Goal: Contribute content: Add original content to the website for others to see

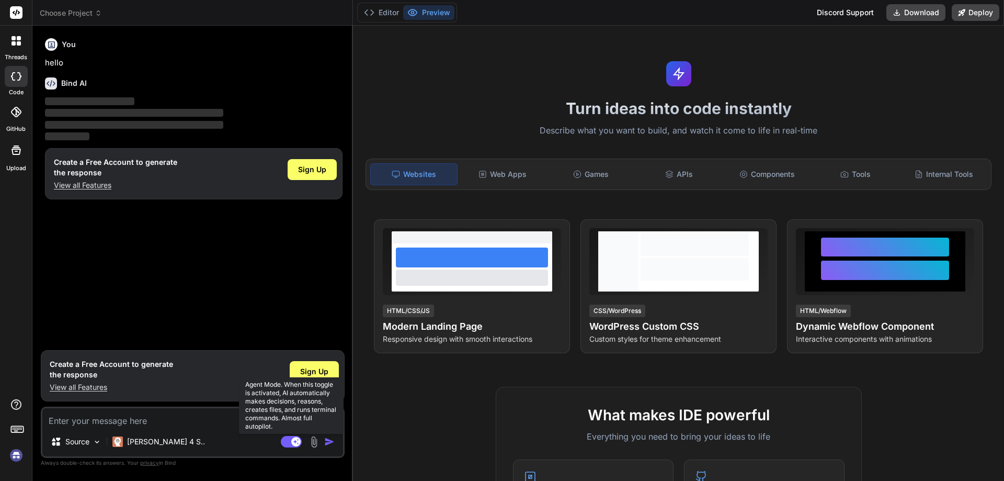
click at [296, 445] on rect at bounding box center [295, 441] width 9 height 9
click at [296, 441] on rect at bounding box center [291, 442] width 21 height 12
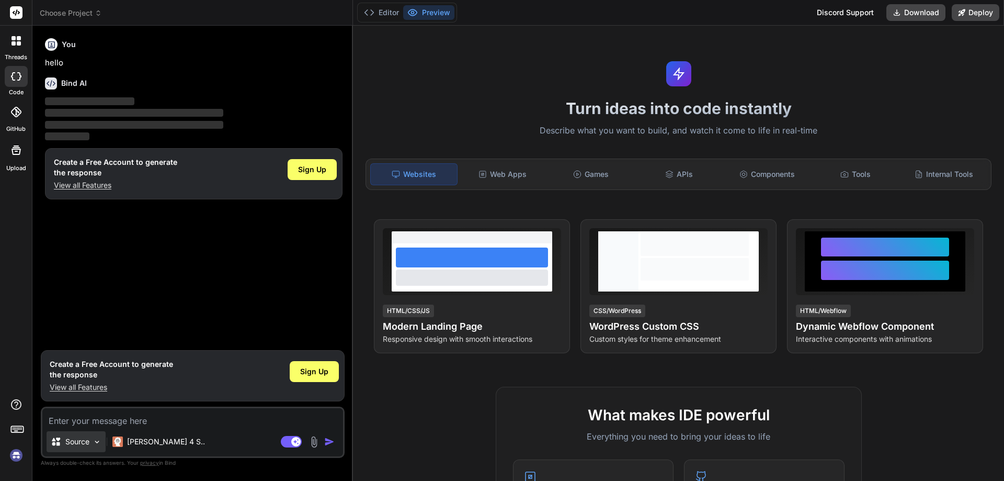
click at [78, 439] on p "Source" at bounding box center [77, 441] width 24 height 10
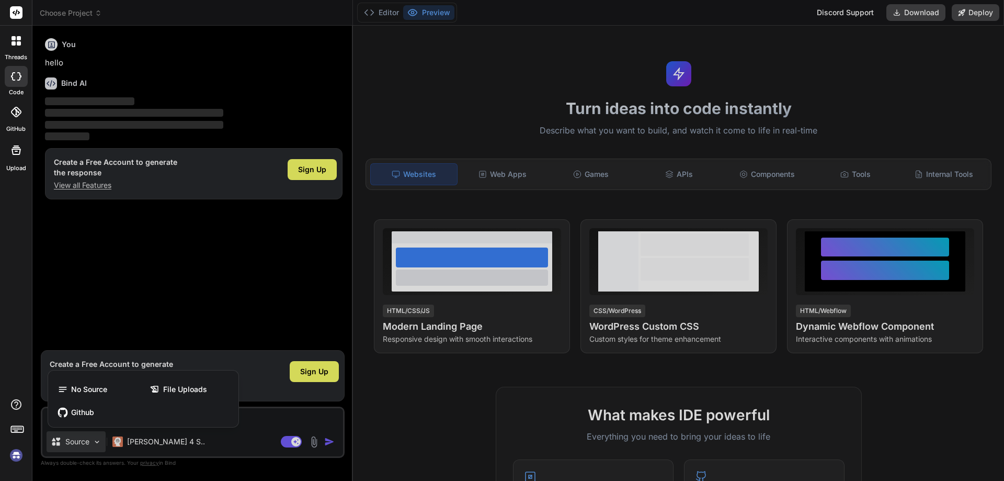
click at [161, 302] on div at bounding box center [502, 240] width 1004 height 481
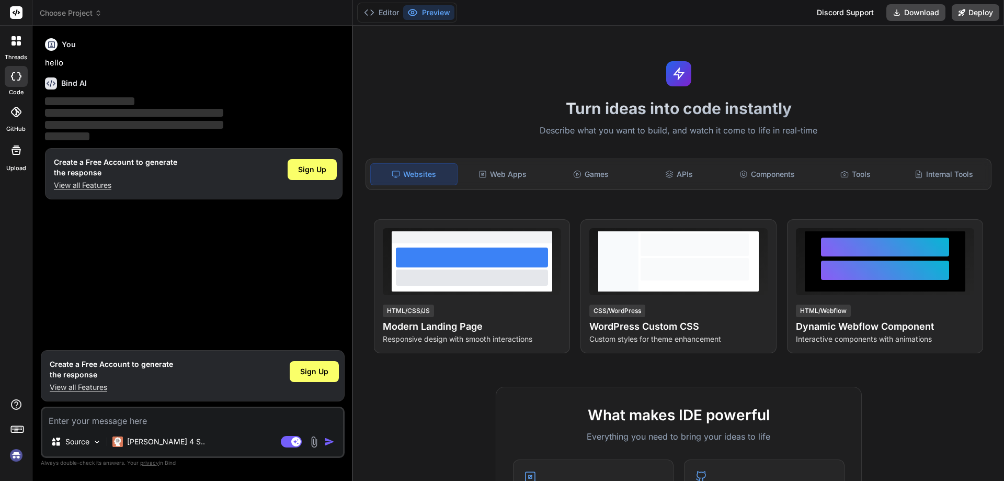
click at [322, 443] on div "Agent Mode. When this toggle is activated, AI automatically makes decisions, re…" at bounding box center [309, 441] width 60 height 13
click at [317, 443] on img at bounding box center [314, 442] width 12 height 12
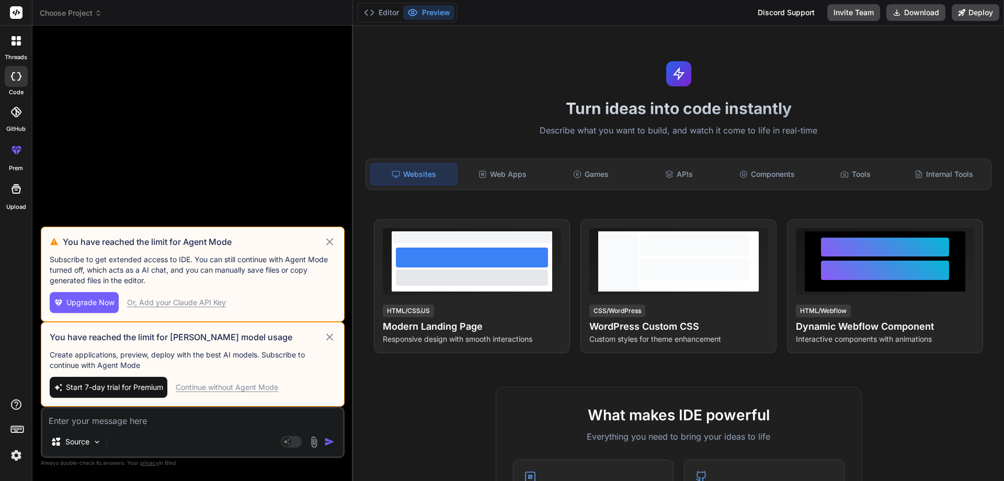
click at [329, 238] on icon at bounding box center [330, 241] width 12 height 13
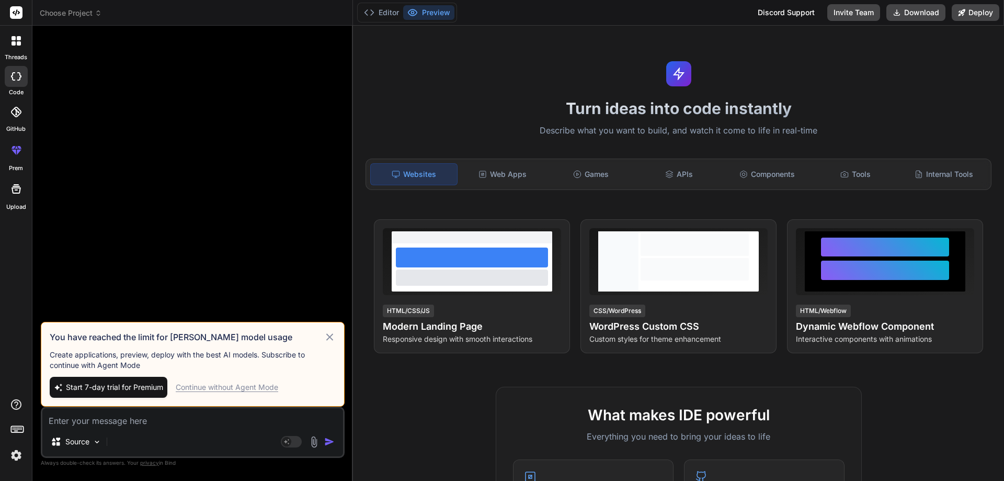
click at [242, 386] on div "Continue without Agent Mode" at bounding box center [227, 387] width 103 height 10
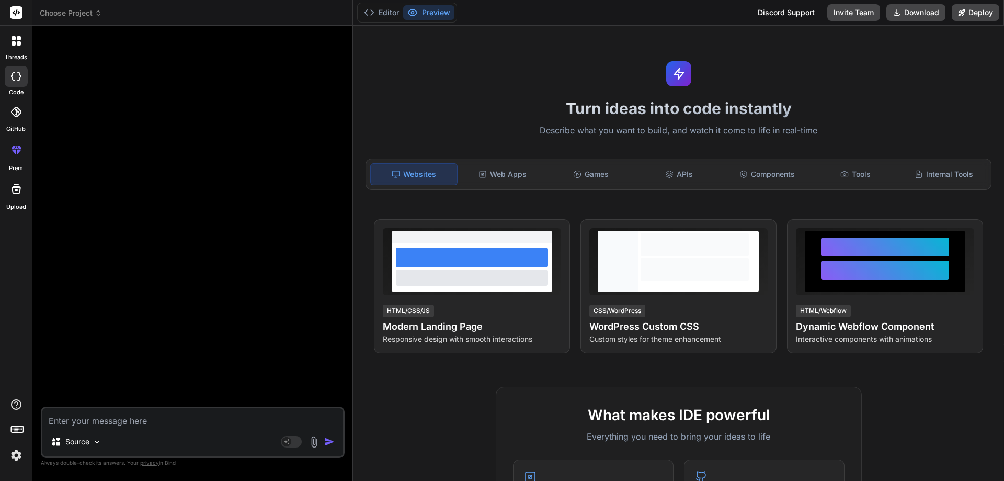
click at [310, 443] on img at bounding box center [314, 442] width 12 height 12
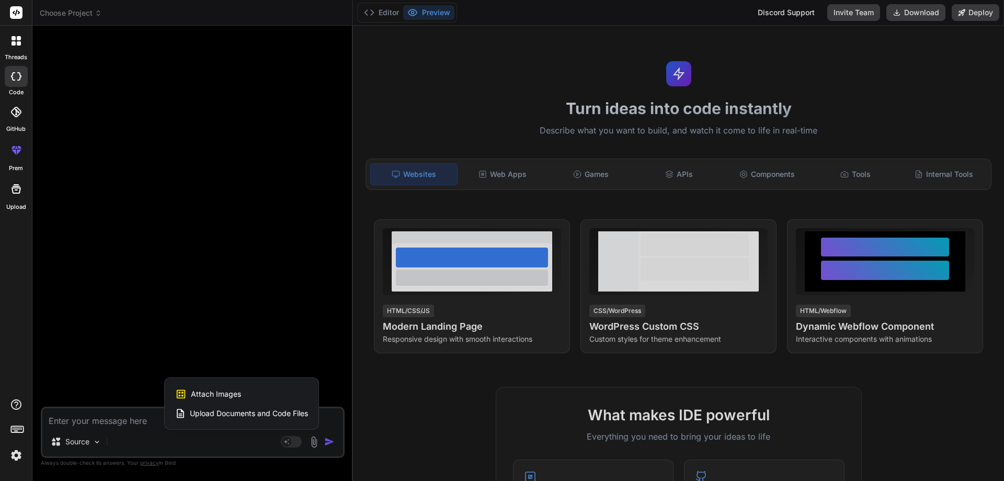
click at [232, 413] on span "Upload Documents and Code Files" at bounding box center [249, 413] width 118 height 10
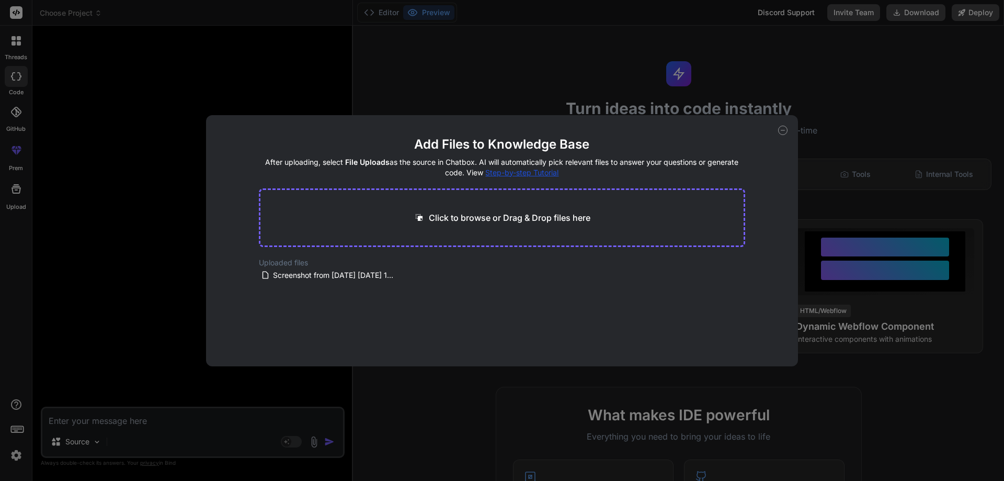
click at [236, 414] on div "Add Files to Knowledge Base After uploading, select File Uploads as the source …" at bounding box center [502, 240] width 1004 height 481
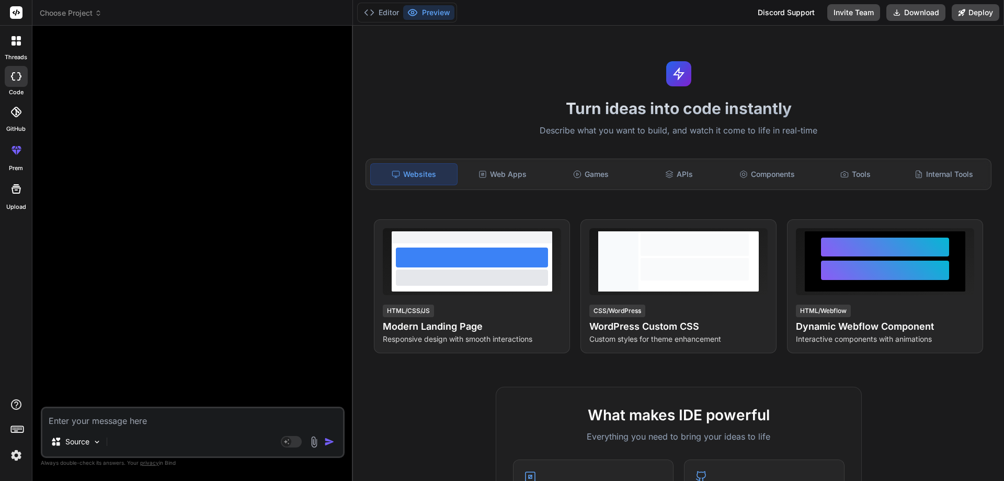
click at [312, 439] on img at bounding box center [314, 442] width 12 height 12
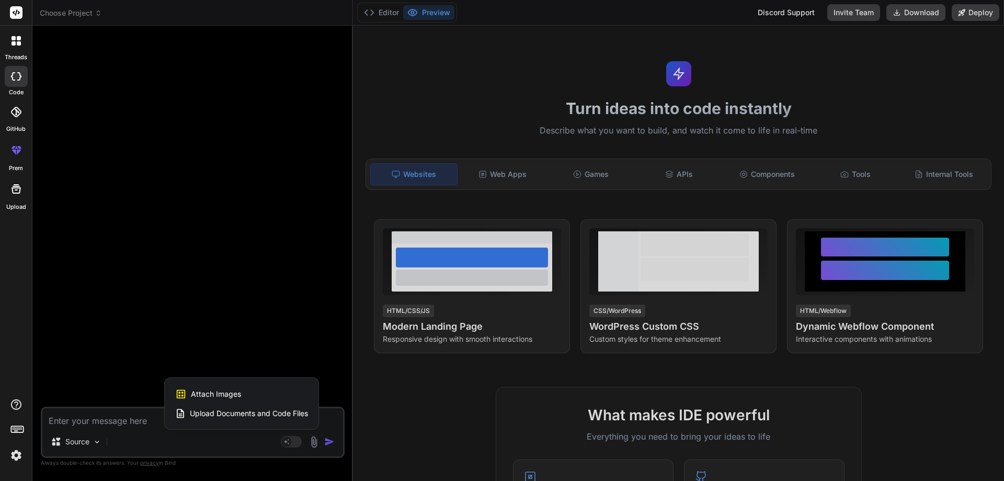
click at [248, 411] on span "Upload Documents and Code Files" at bounding box center [249, 413] width 118 height 10
type textarea "x"
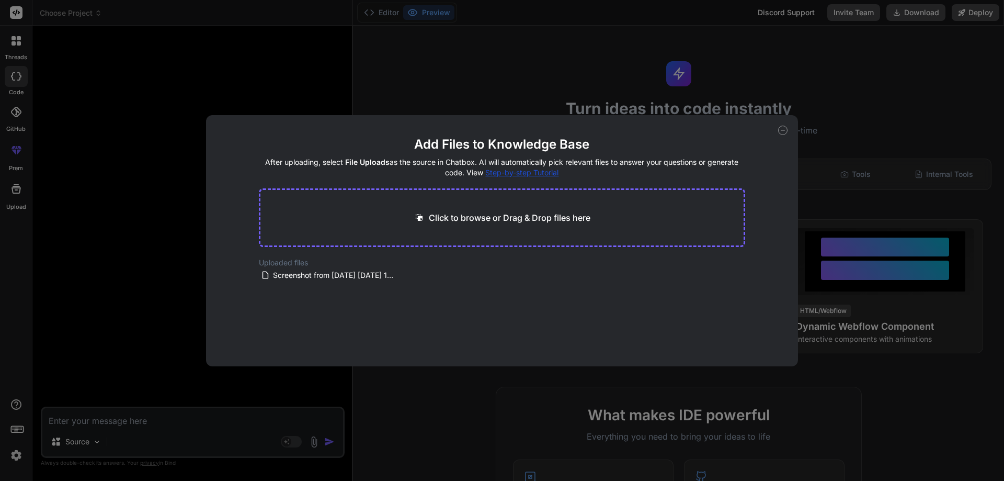
click at [490, 222] on p "Click to browse or Drag & Drop files here" at bounding box center [510, 217] width 162 height 13
type input "C:\fakepath\Services page COPY.docx"
click at [734, 343] on button "Finish" at bounding box center [727, 334] width 37 height 21
click at [399, 292] on icon at bounding box center [403, 289] width 9 height 9
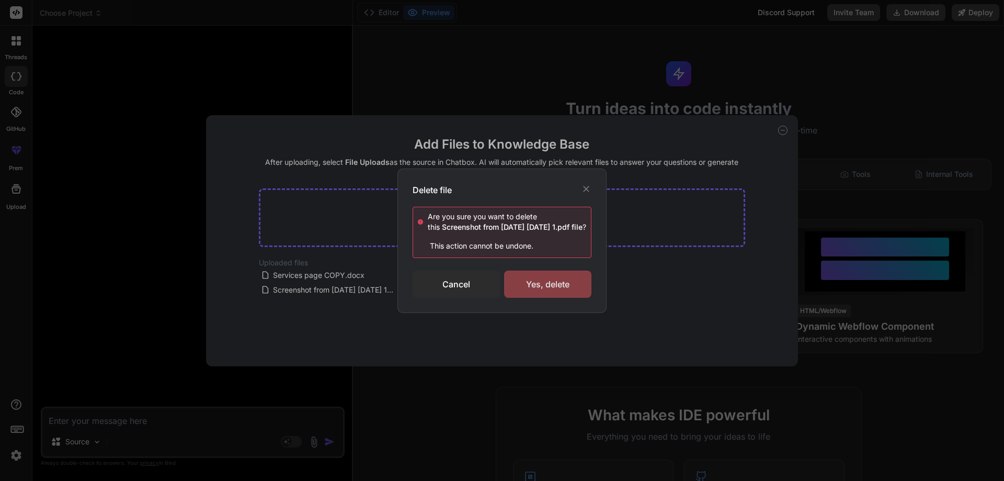
click at [520, 286] on div "Yes, delete" at bounding box center [547, 283] width 87 height 27
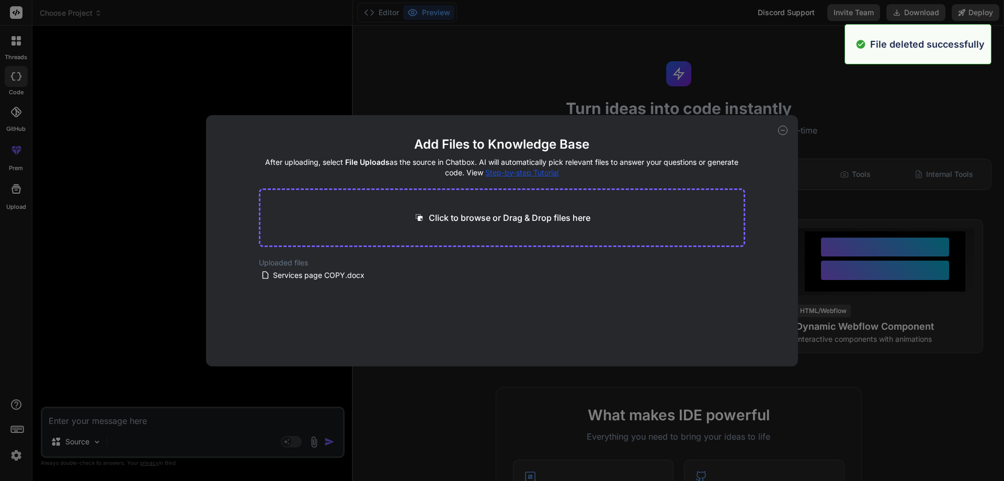
click at [787, 134] on div "Add Files to Knowledge Base After uploading, select File Uploads as the source …" at bounding box center [502, 240] width 593 height 251
click at [783, 131] on icon at bounding box center [782, 130] width 9 height 9
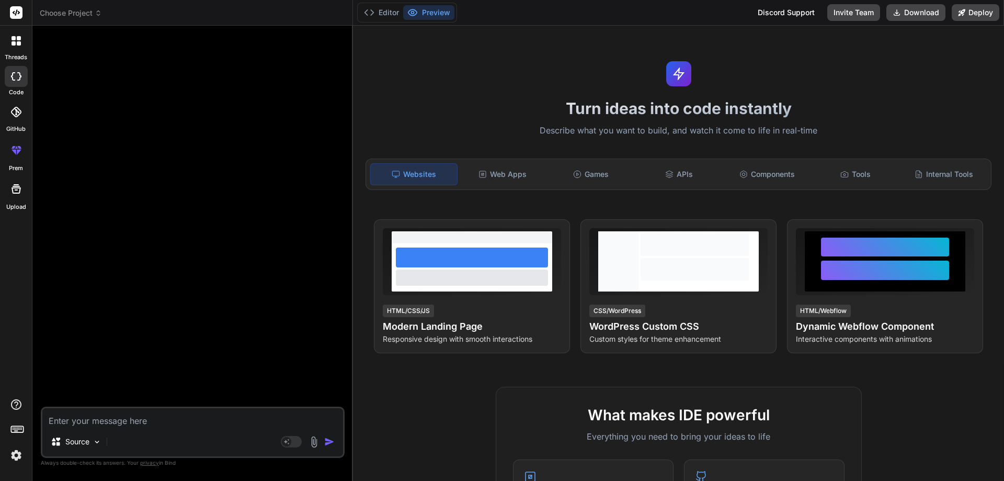
click at [168, 423] on textarea at bounding box center [192, 417] width 301 height 19
click at [170, 419] on textarea at bounding box center [192, 417] width 301 height 19
click at [317, 438] on img at bounding box center [314, 442] width 12 height 12
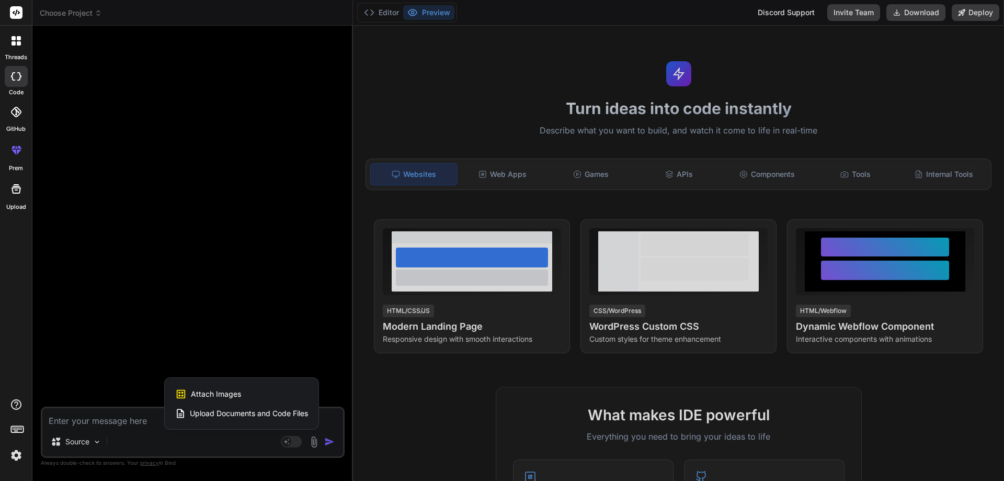
click at [261, 416] on span "Upload Documents and Code Files" at bounding box center [249, 413] width 118 height 10
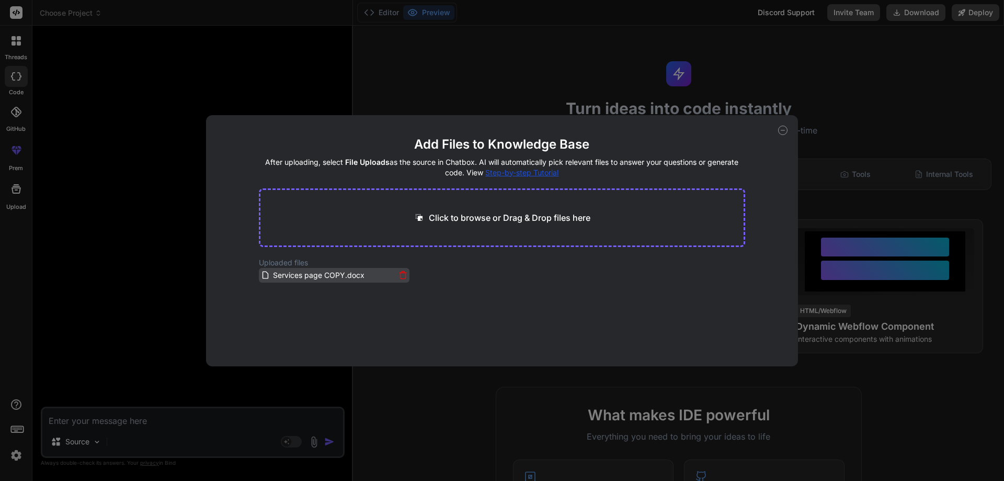
click at [318, 274] on span "Services page COPY.docx" at bounding box center [319, 275] width 94 height 13
click at [142, 341] on div "Add Files to Knowledge Base After uploading, select File Uploads as the source …" at bounding box center [502, 240] width 1004 height 481
type textarea "x"
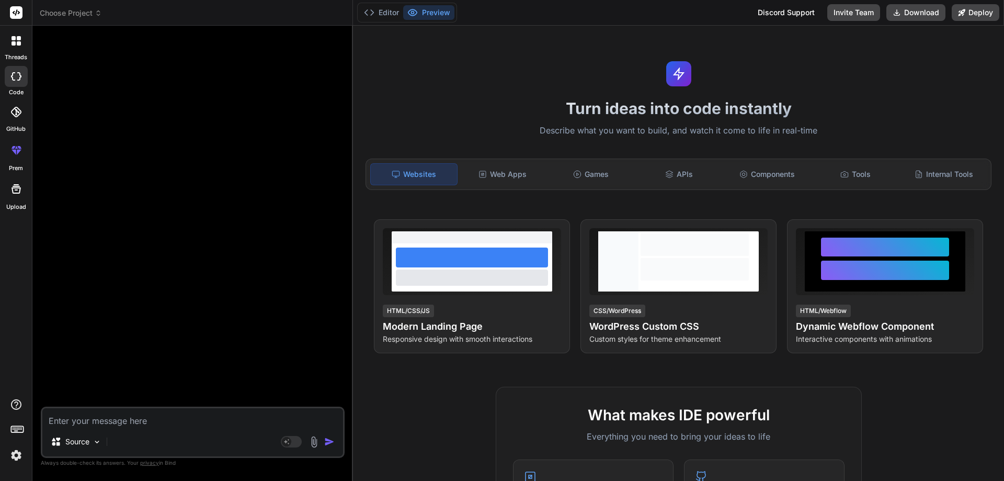
click at [133, 421] on textarea at bounding box center [192, 417] width 301 height 19
click at [136, 418] on textarea at bounding box center [192, 417] width 301 height 19
paste textarea "please change only services section not the whole page the header and banner an…"
type textarea "please change only services section not the whole page the header and banner an…"
type textarea "x"
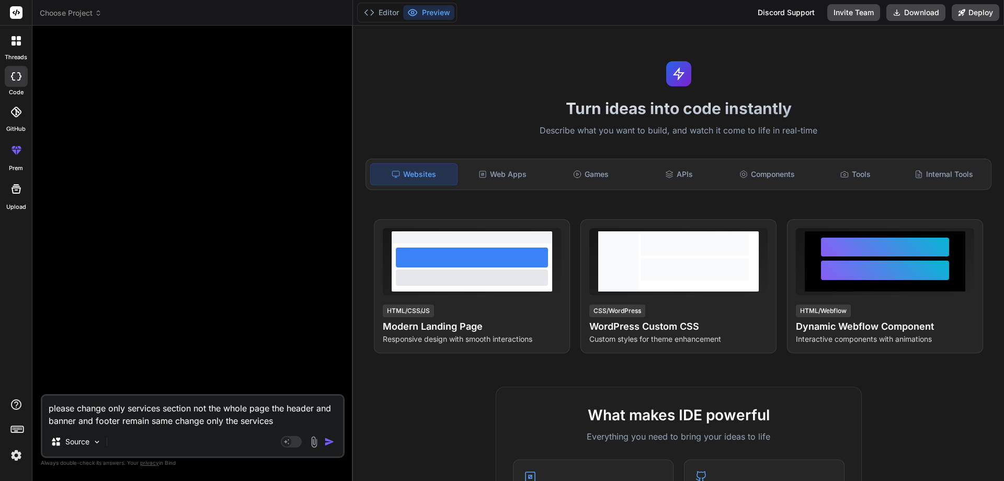
type textarea "please change only services section not the whole page the header and banner an…"
type textarea "x"
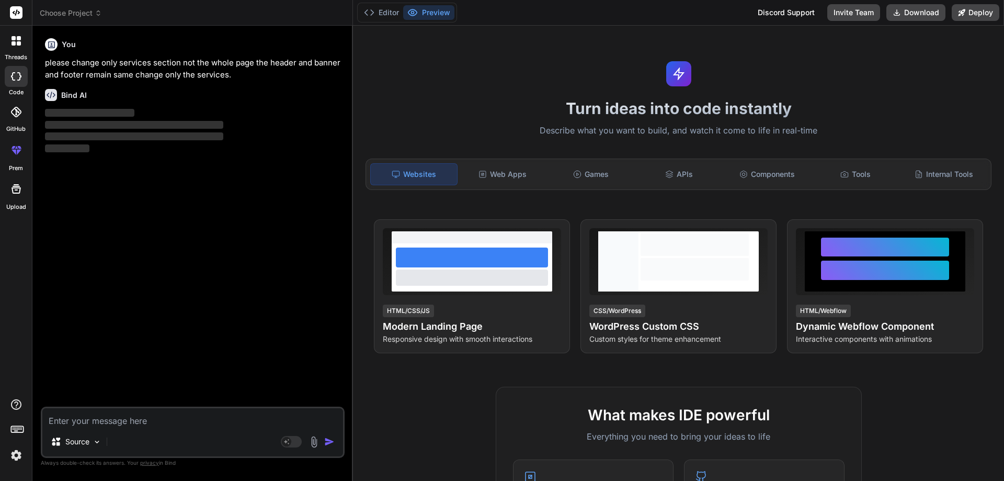
type textarea "x"
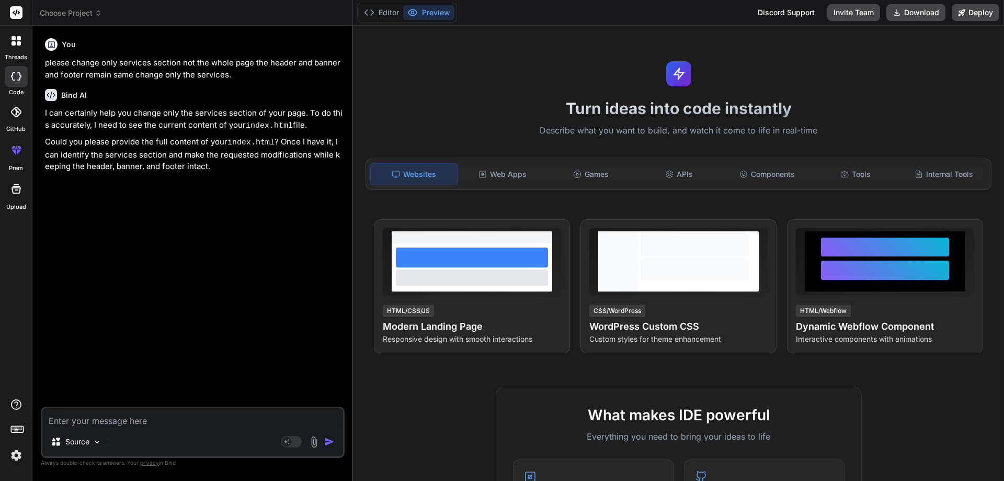
click at [149, 412] on textarea at bounding box center [192, 417] width 301 height 19
paste textarea "make a service page according to the uploaded document following"[URL][DOMAIN_N…"
type textarea "make a service page according to the uploaded document following"[URL][DOMAIN_N…"
type textarea "x"
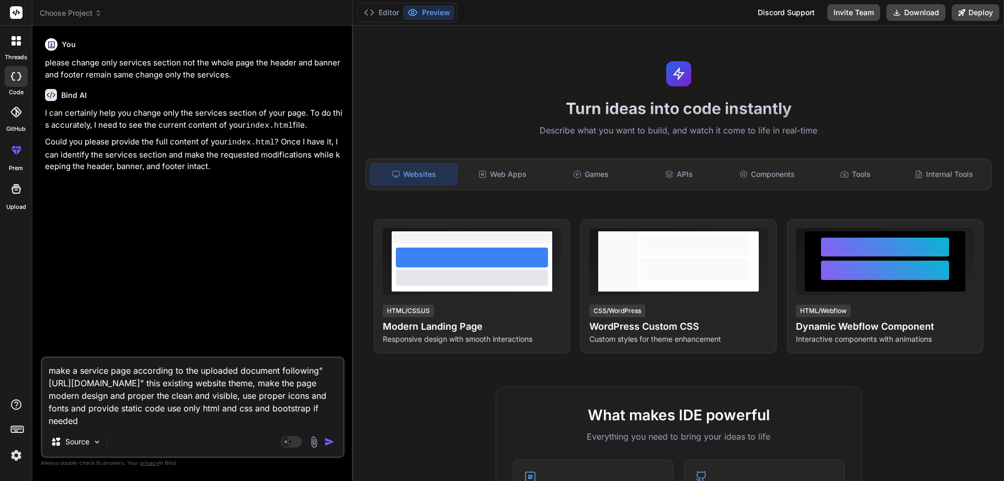
type textarea "make a service page according to the uploaded document following"[URL][DOMAIN_N…"
click at [333, 443] on img "button" at bounding box center [329, 441] width 10 height 10
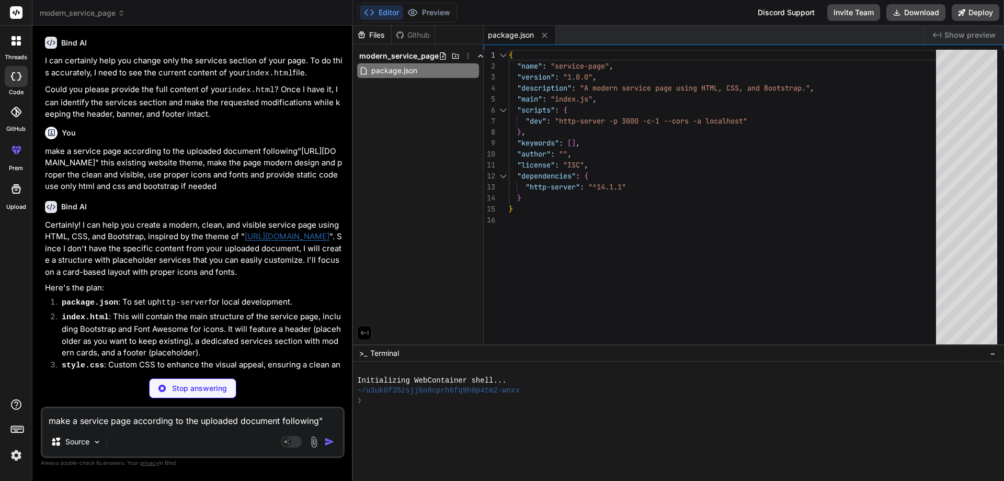
scroll to position [146, 0]
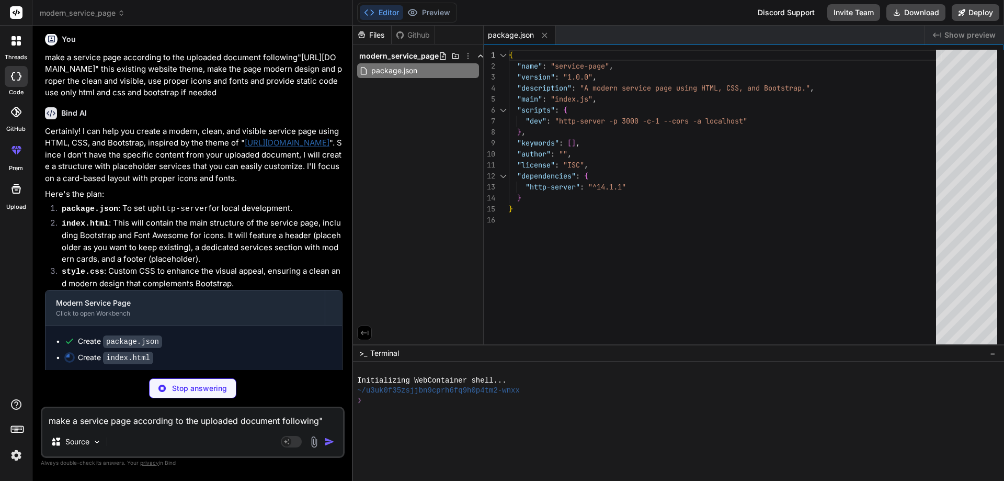
click at [104, 424] on textarea "make a service page according to the uploaded document following"[URL][DOMAIN_N…" at bounding box center [192, 417] width 301 height 19
type textarea "x"
type textarea "<!-- Bootstrap JS Bundle with Popper --> <script src="[URL][DOMAIN_NAME]"></scr…"
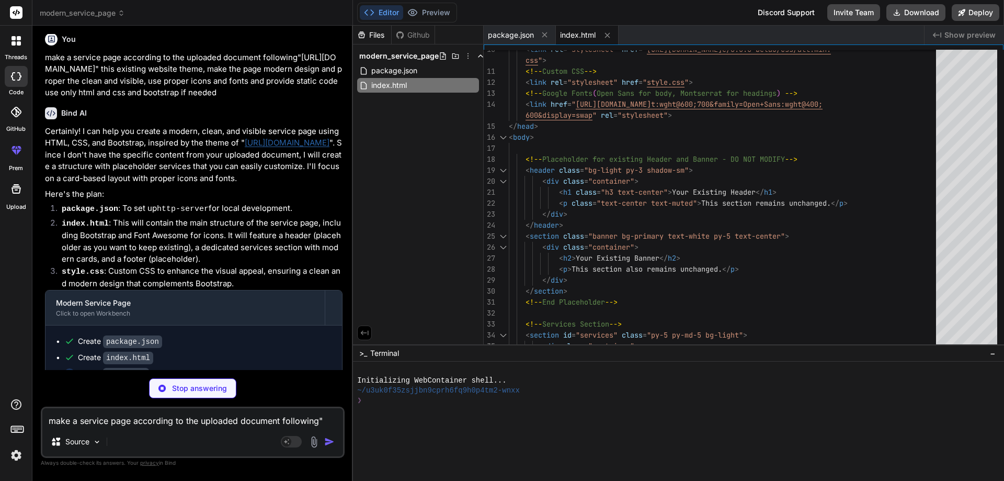
scroll to position [162, 0]
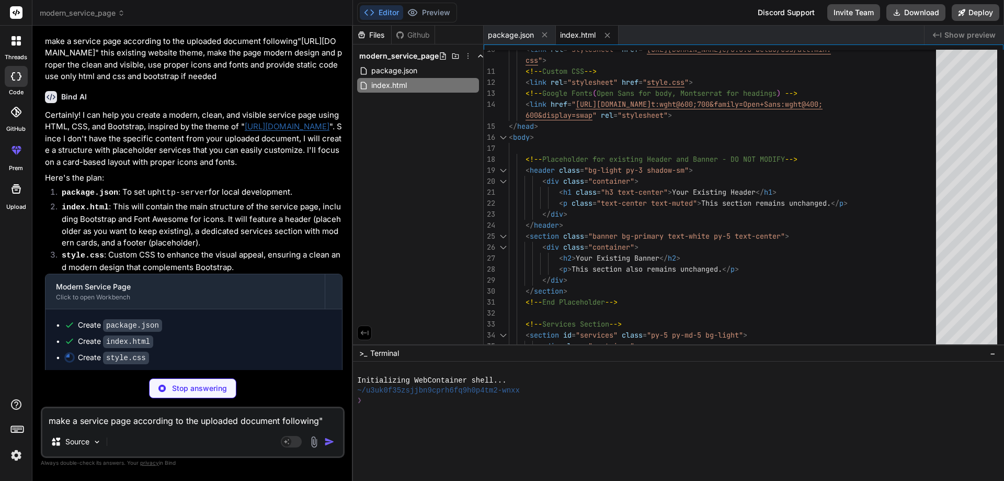
type textarea "x"
type textarea ".service-card .card-title { font-size: 1.5rem; } .service-card .icon-wrapper i …"
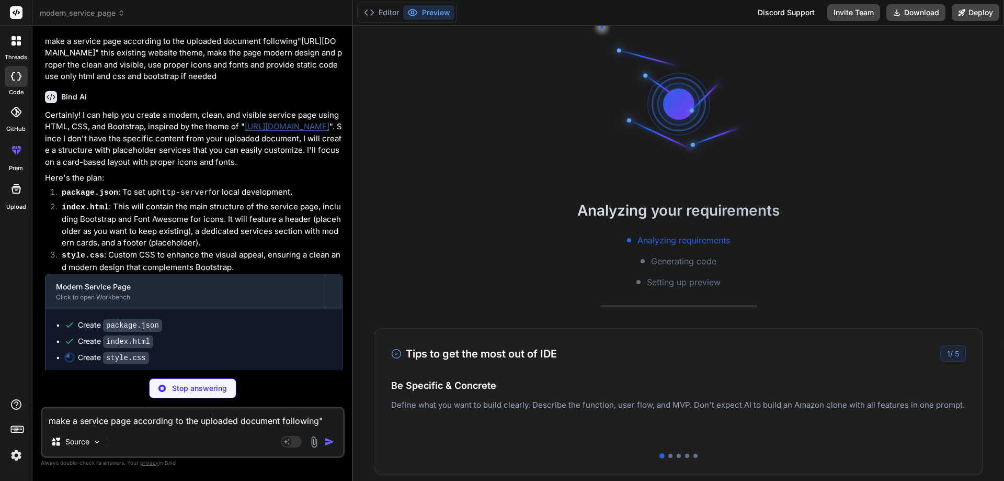
click at [313, 441] on img at bounding box center [314, 442] width 12 height 12
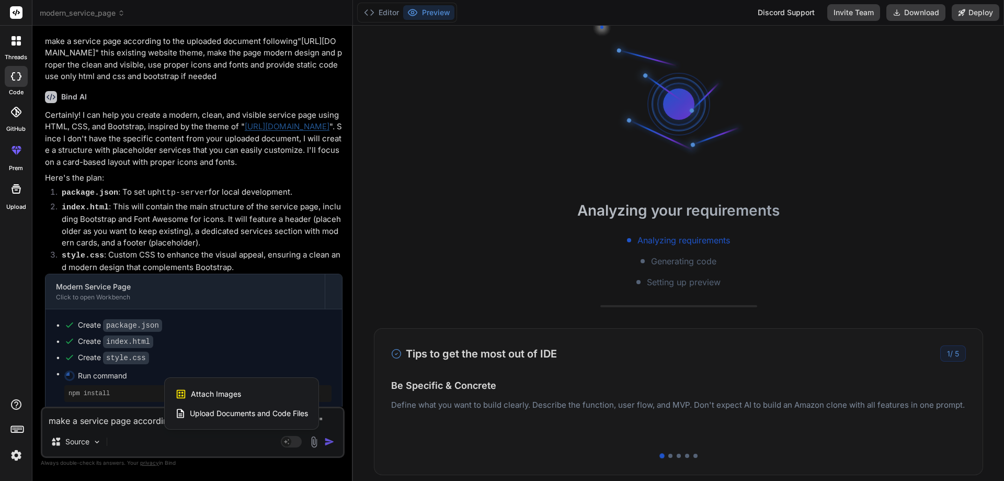
click at [256, 412] on span "Upload Documents and Code Files" at bounding box center [249, 413] width 118 height 10
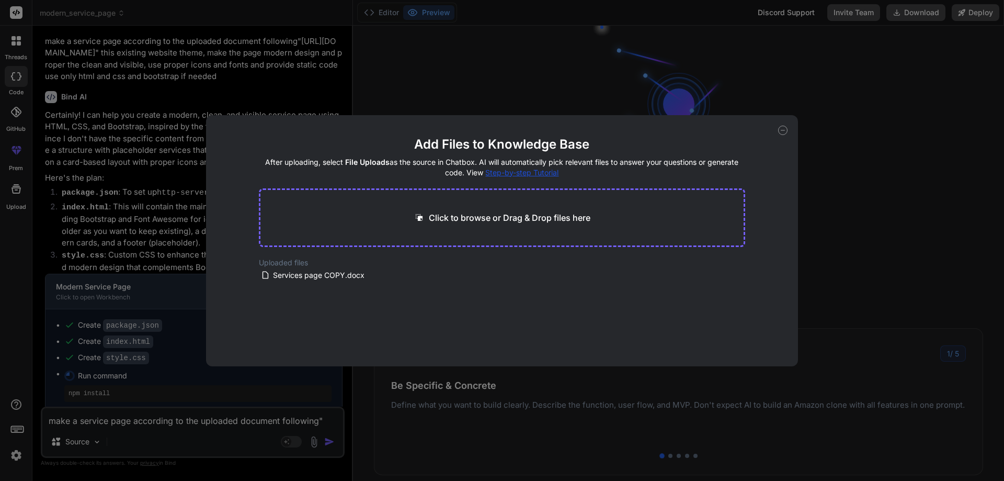
click at [311, 445] on div "Add Files to Knowledge Base After uploading, select File Uploads as the source …" at bounding box center [502, 240] width 1004 height 481
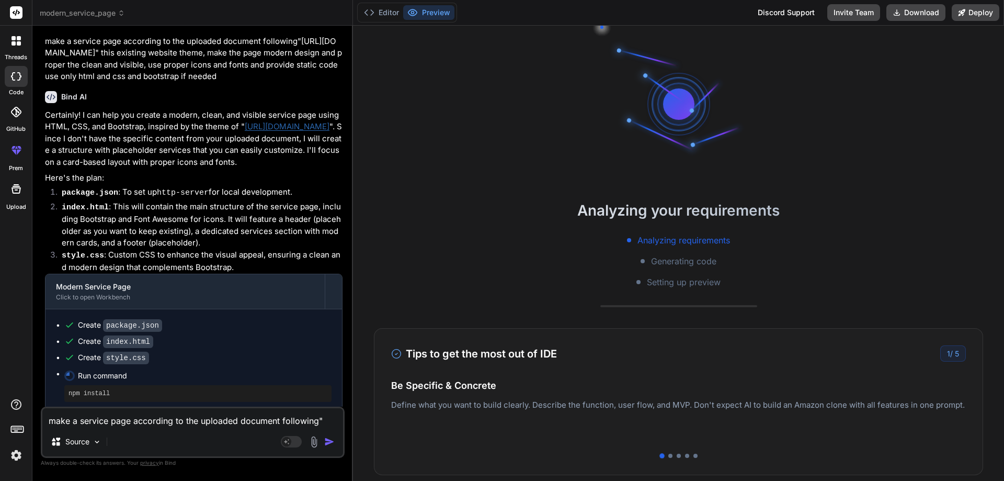
click at [312, 442] on img at bounding box center [314, 442] width 12 height 12
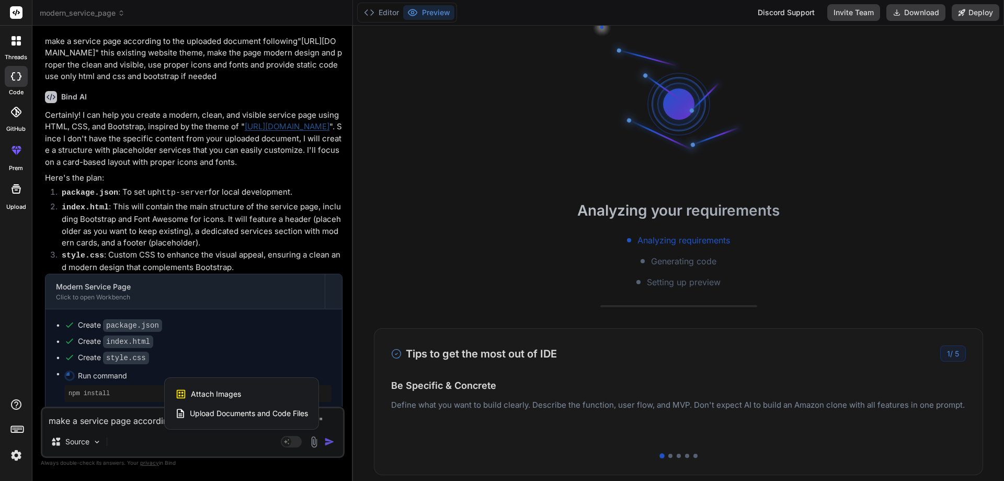
click at [286, 412] on span "Upload Documents and Code Files" at bounding box center [249, 413] width 118 height 10
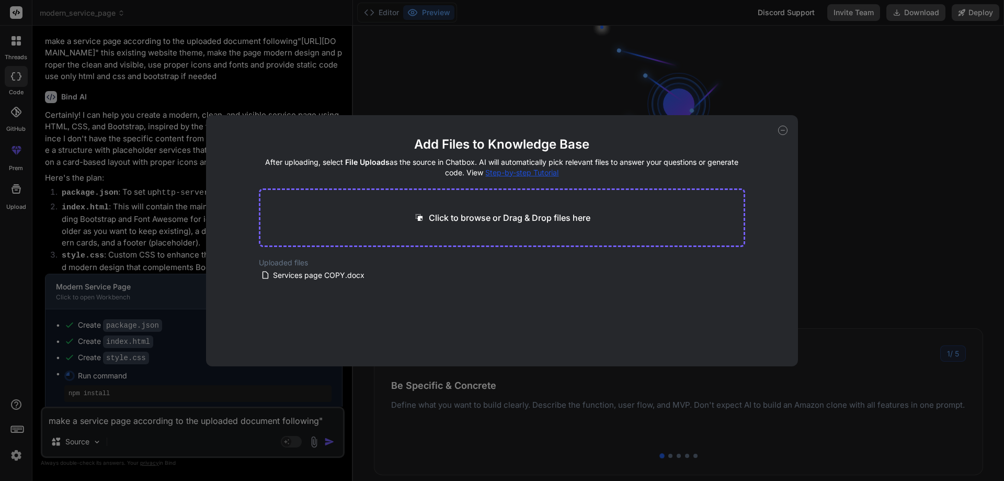
click at [466, 209] on div "Click to browse or Drag & Drop files here" at bounding box center [502, 217] width 487 height 59
click at [473, 220] on p "Click to browse or Drag & Drop files here" at bounding box center [510, 217] width 162 height 13
type textarea "x"
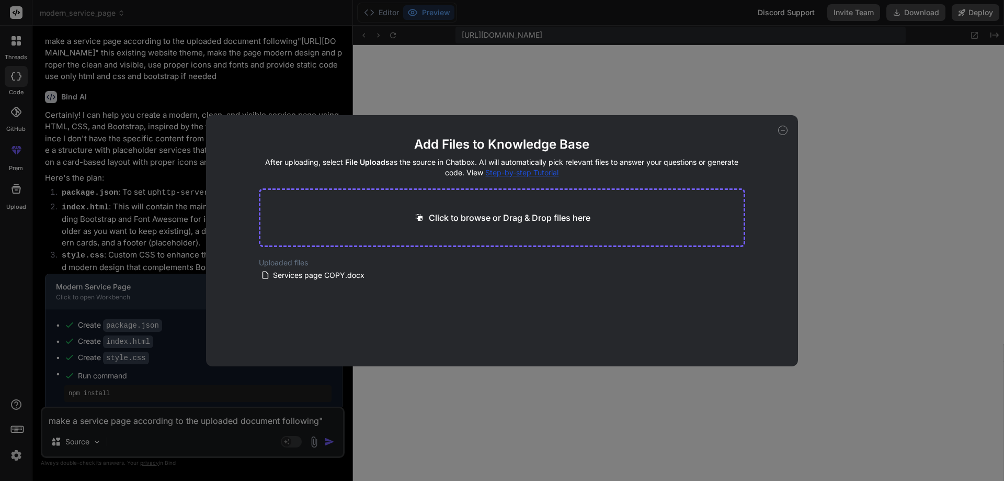
scroll to position [437, 0]
type input "C:\fakepath\evote_services_page.html"
click at [738, 337] on button "Finish" at bounding box center [727, 334] width 37 height 21
click at [258, 382] on div "Add Files to Knowledge Base After uploading, select File Uploads as the source …" at bounding box center [502, 240] width 1004 height 481
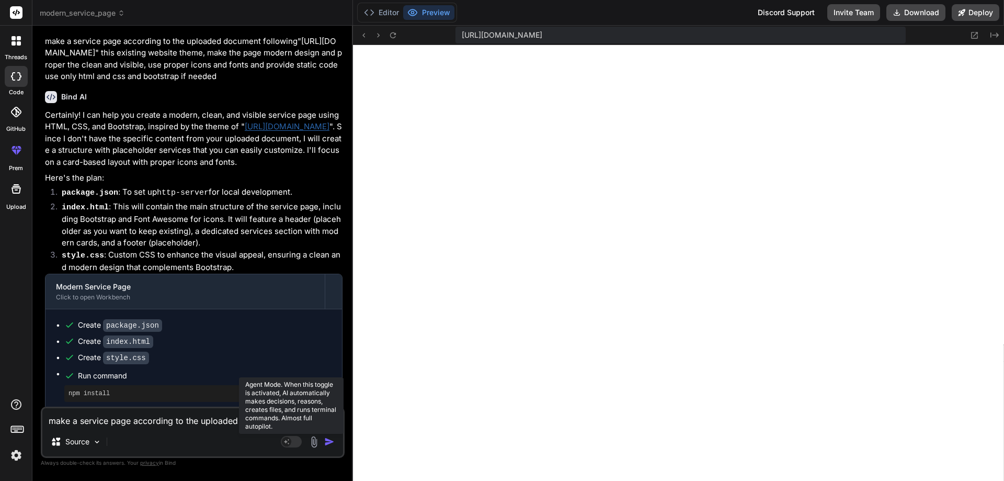
click at [290, 447] on icon at bounding box center [291, 442] width 21 height 12
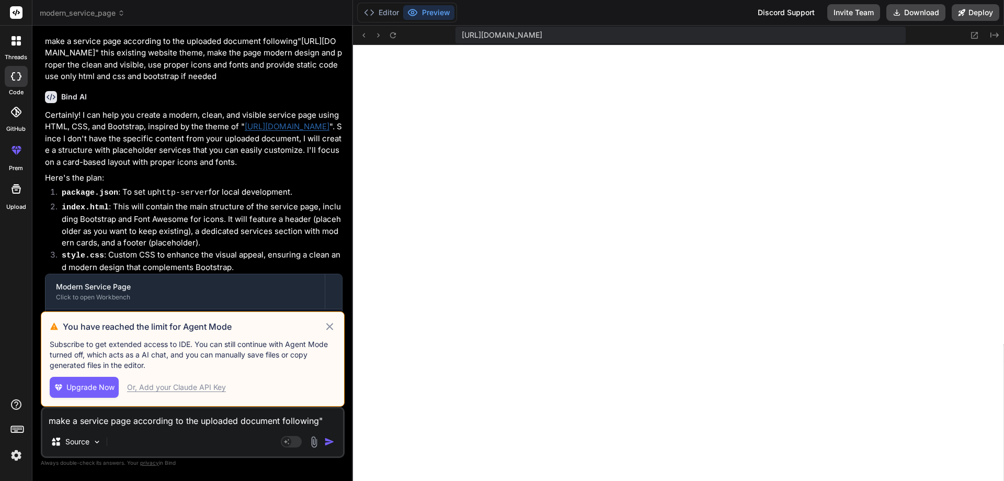
click at [332, 326] on icon at bounding box center [330, 326] width 12 height 13
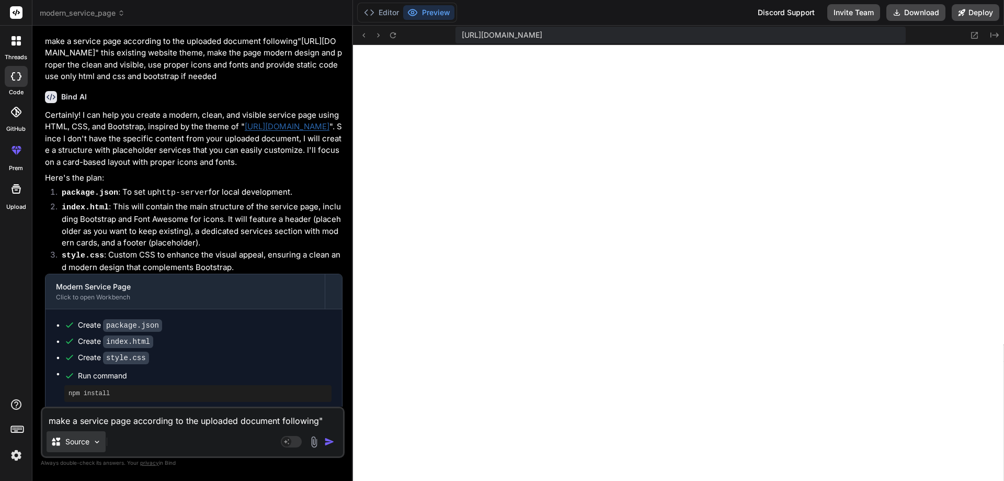
click at [87, 447] on div "Source" at bounding box center [76, 441] width 59 height 21
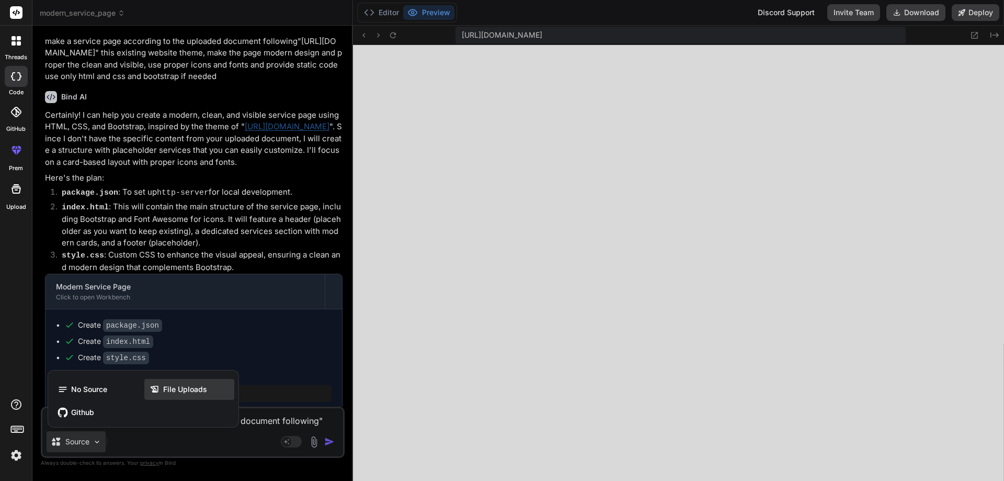
click at [194, 382] on div "File Uploads" at bounding box center [189, 389] width 90 height 21
type textarea "x"
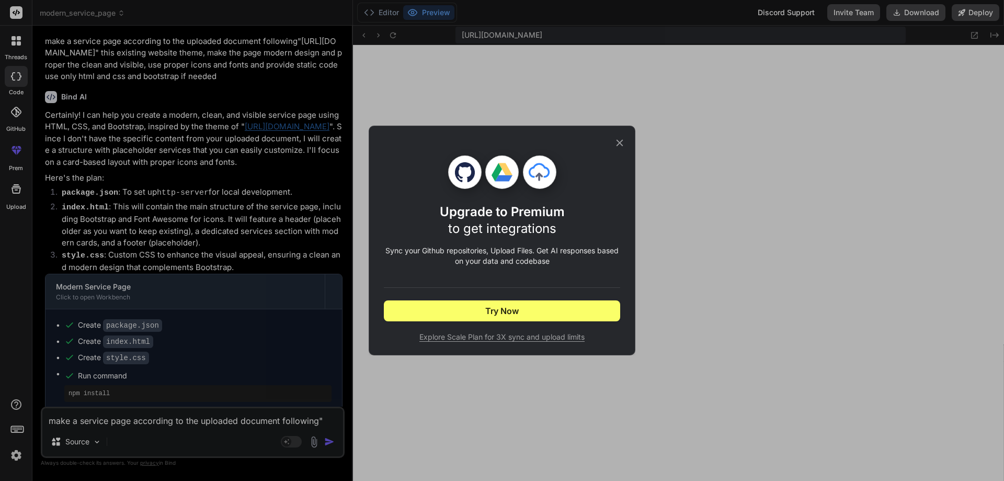
click at [618, 139] on icon at bounding box center [620, 143] width 12 height 12
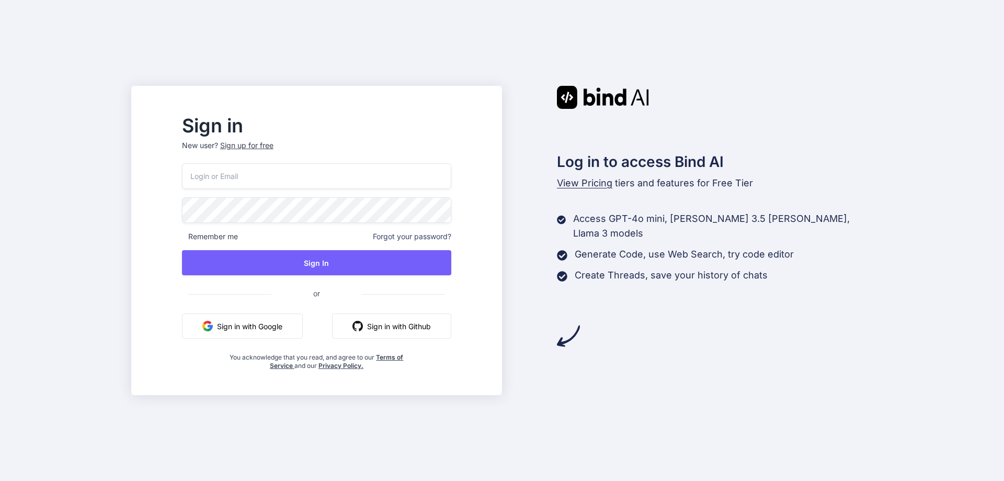
click at [282, 333] on button "Sign in with Google" at bounding box center [242, 325] width 121 height 25
